Goal: Find specific page/section: Find specific page/section

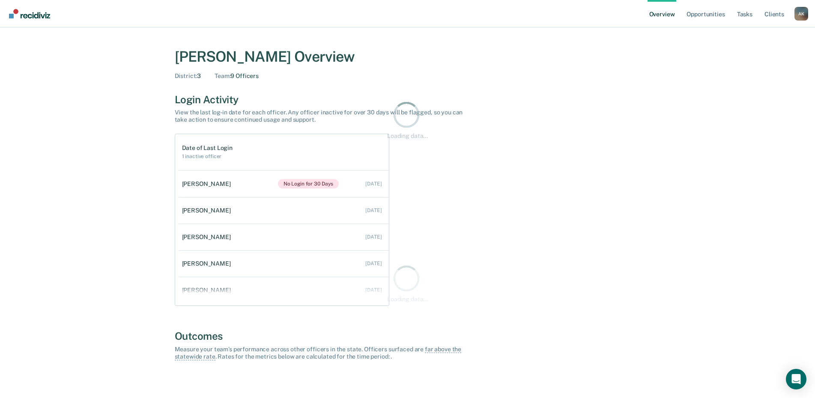
click at [808, 9] on div "Overview Opportunities Tasks Client s [PERSON_NAME] A K Profile How it works Go…" at bounding box center [407, 13] width 815 height 27
click at [804, 13] on div "A K" at bounding box center [801, 14] width 14 height 14
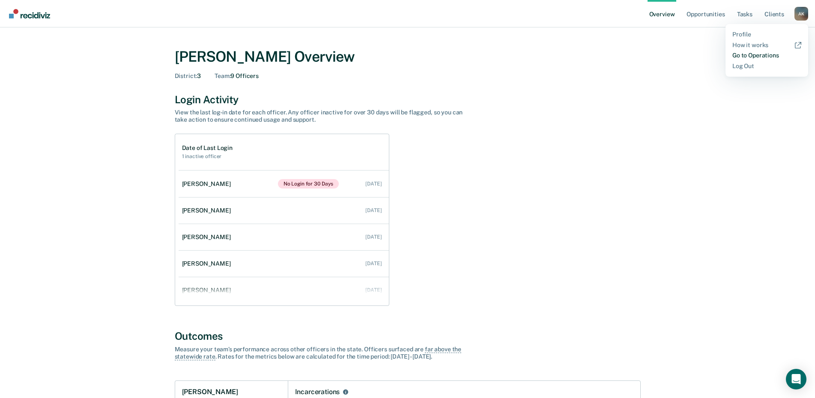
click at [764, 57] on link "Go to Operations" at bounding box center [766, 55] width 69 height 7
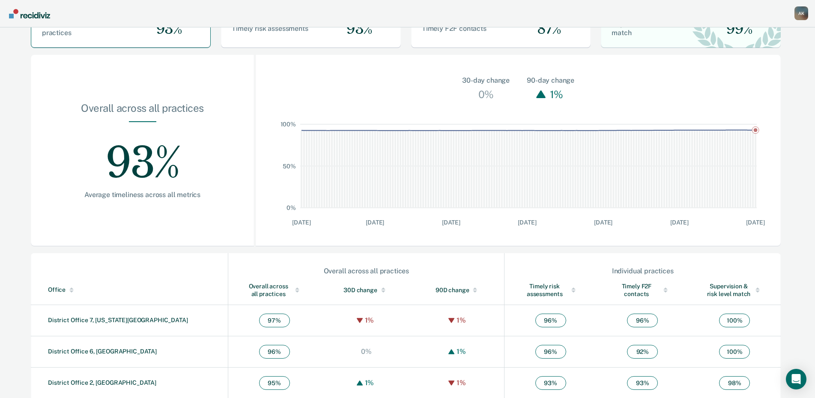
scroll to position [199, 0]
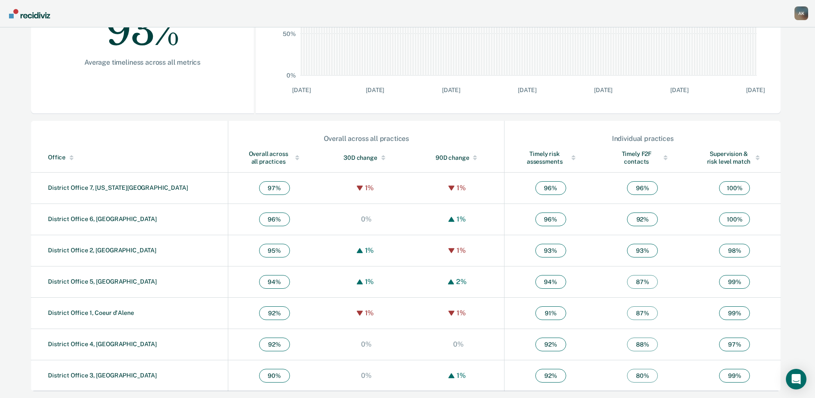
click at [98, 379] on td "District Office 3, [GEOGRAPHIC_DATA]" at bounding box center [129, 375] width 197 height 31
click at [102, 372] on link "District Office 3, [GEOGRAPHIC_DATA]" at bounding box center [102, 375] width 109 height 7
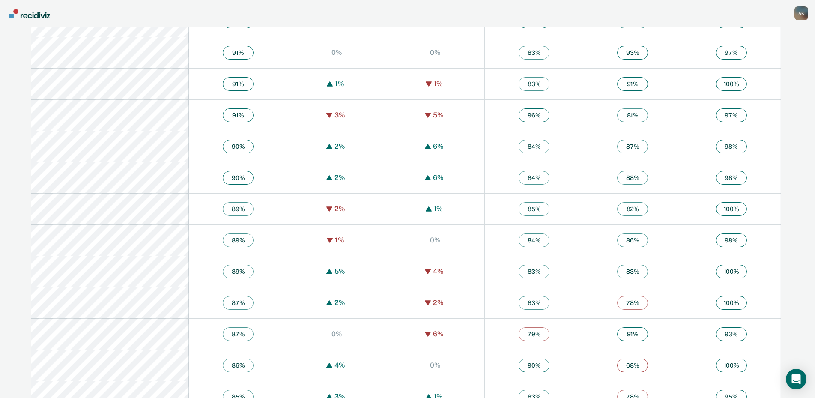
scroll to position [1255, 0]
